Goal: Navigation & Orientation: Find specific page/section

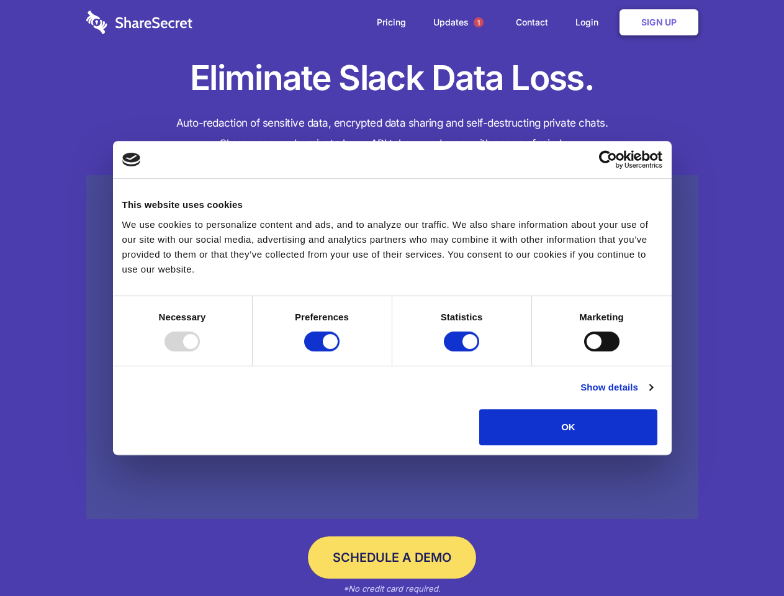
click at [200, 352] on div at bounding box center [182, 342] width 35 height 20
click at [340, 352] on input "Preferences" at bounding box center [321, 342] width 35 height 20
checkbox input "false"
click at [463, 352] on input "Statistics" at bounding box center [461, 342] width 35 height 20
checkbox input "false"
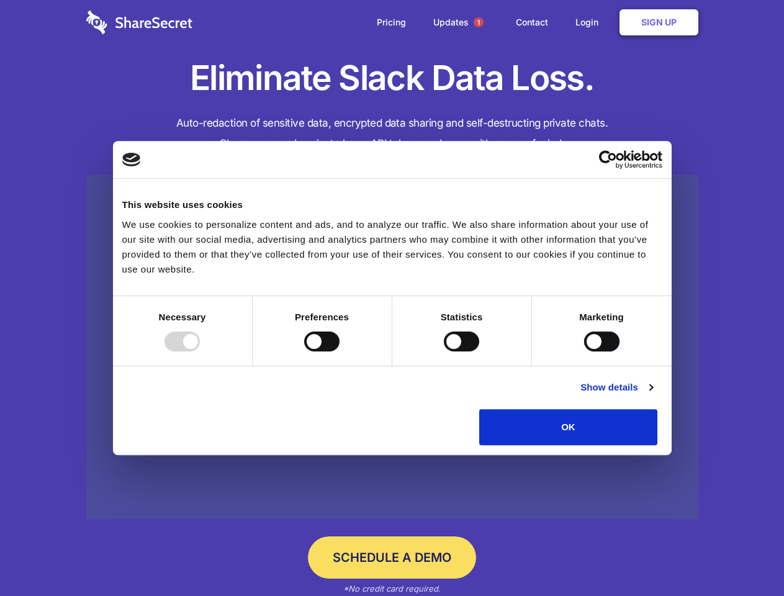
click at [584, 352] on input "Marketing" at bounding box center [601, 342] width 35 height 20
checkbox input "true"
click at [653, 395] on link "Show details" at bounding box center [617, 387] width 72 height 15
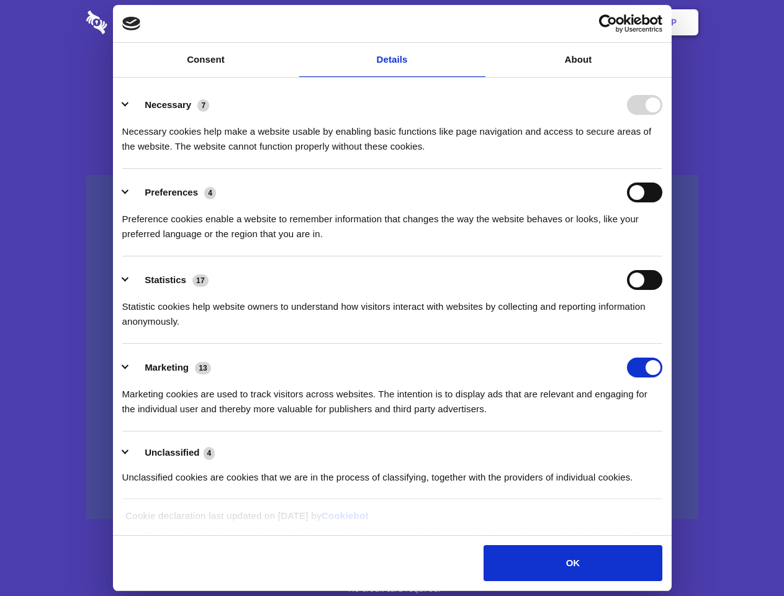
click at [663, 169] on li "Necessary 7 Necessary cookies help make a website usable by enabling basic func…" at bounding box center [392, 125] width 540 height 88
click at [478, 22] on span "1" at bounding box center [479, 22] width 10 height 10
